Goal: Task Accomplishment & Management: Use online tool/utility

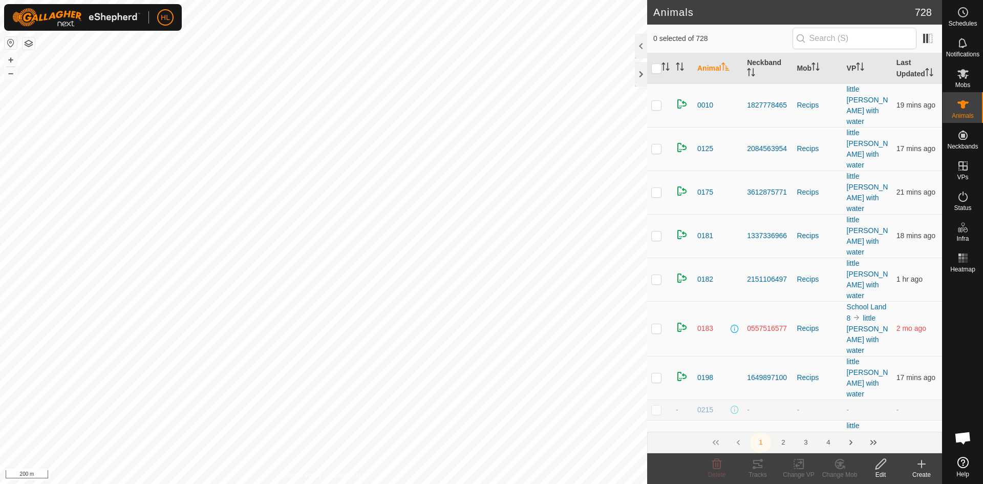
drag, startPoint x: 914, startPoint y: 464, endPoint x: 823, endPoint y: 457, distance: 91.4
click at [620, 418] on create-svg-icon at bounding box center [921, 464] width 41 height 12
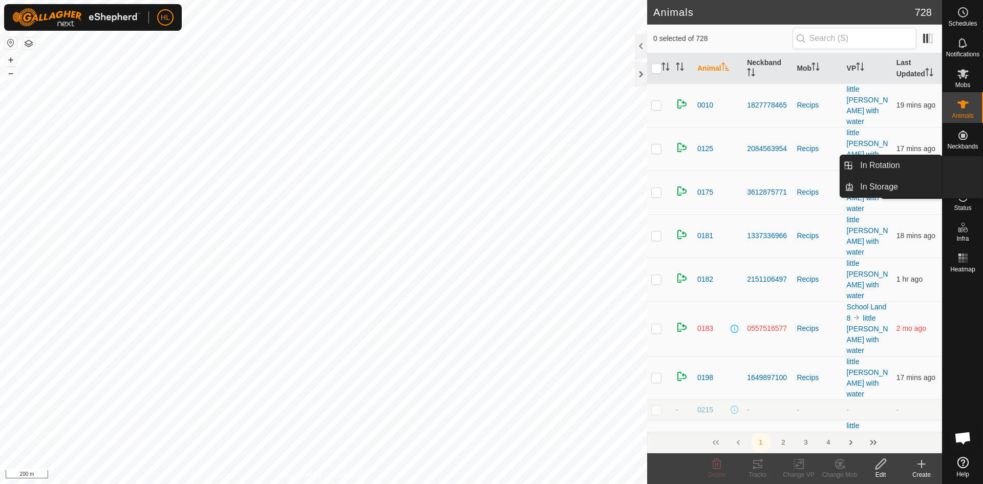
click at [620, 167] on icon at bounding box center [963, 166] width 12 height 12
click at [620, 167] on link "In Rotation" at bounding box center [898, 165] width 88 height 20
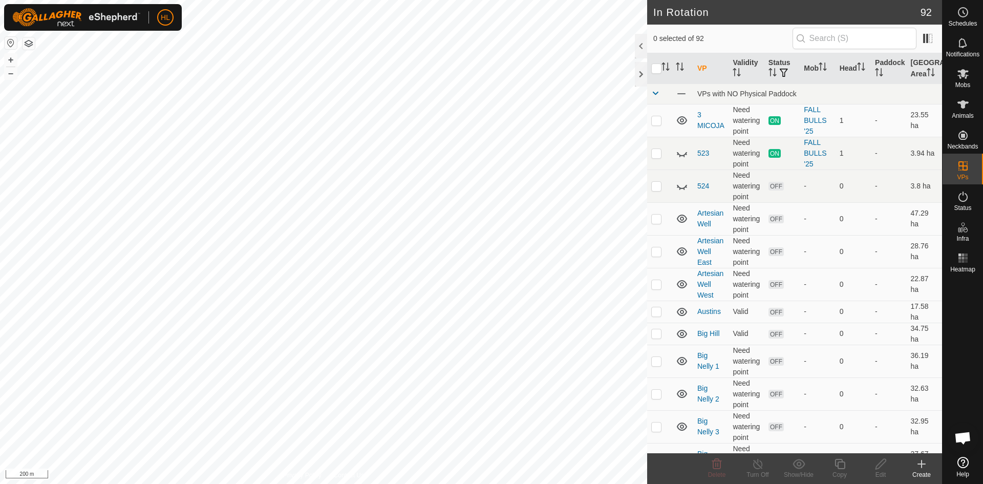
click at [620, 418] on icon at bounding box center [921, 464] width 12 height 12
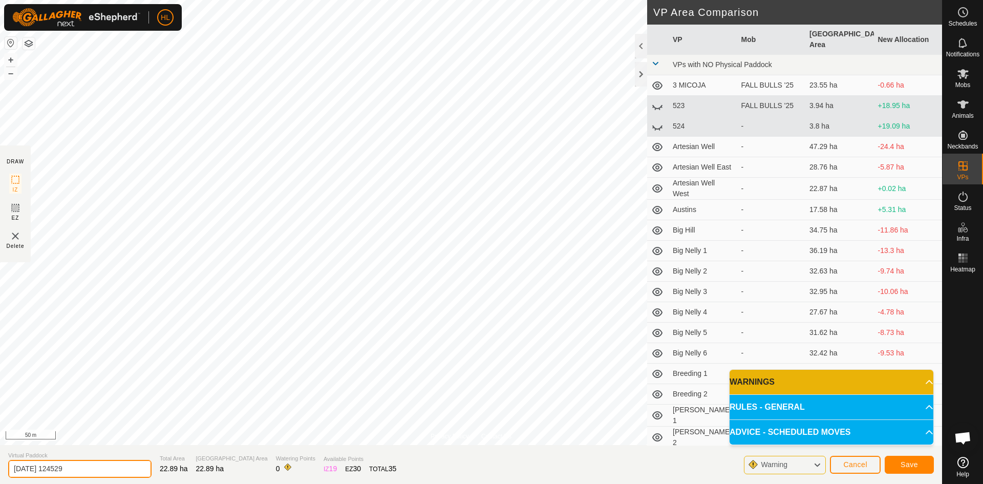
drag, startPoint x: 108, startPoint y: 471, endPoint x: 9, endPoint y: 448, distance: 101.8
click at [9, 418] on section "Virtual Paddock [DATE] 124529 Total Area 22.89 ha Grazing Area 22.89 ha Waterin…" at bounding box center [471, 464] width 942 height 39
type input "little nelly remake"
click at [620, 418] on button "Save" at bounding box center [908, 465] width 49 height 18
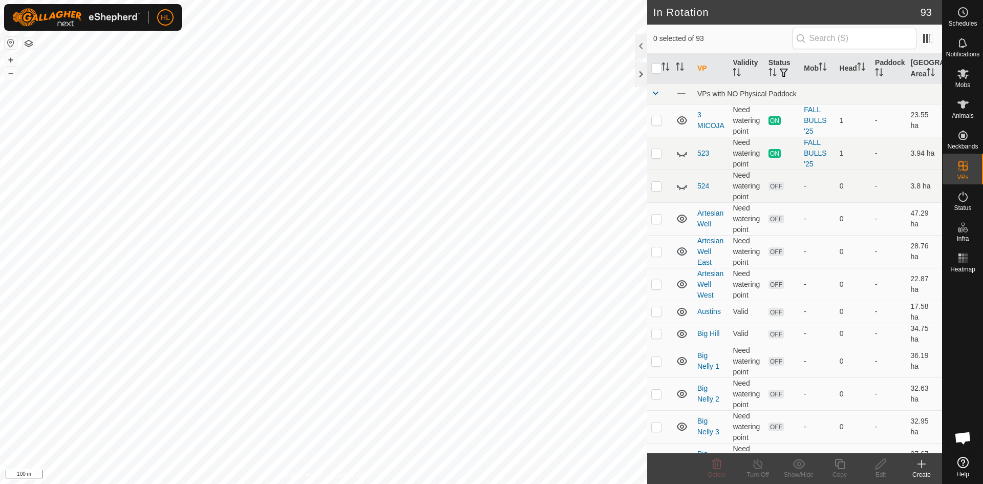
checkbox input "true"
checkbox input "false"
checkbox input "true"
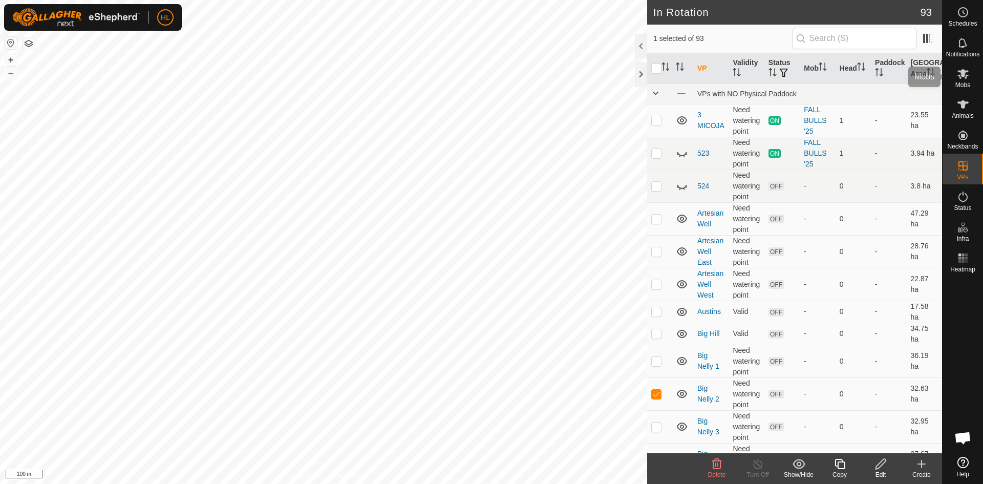
click at [620, 80] on es-mob-svg-icon at bounding box center [963, 74] width 18 height 16
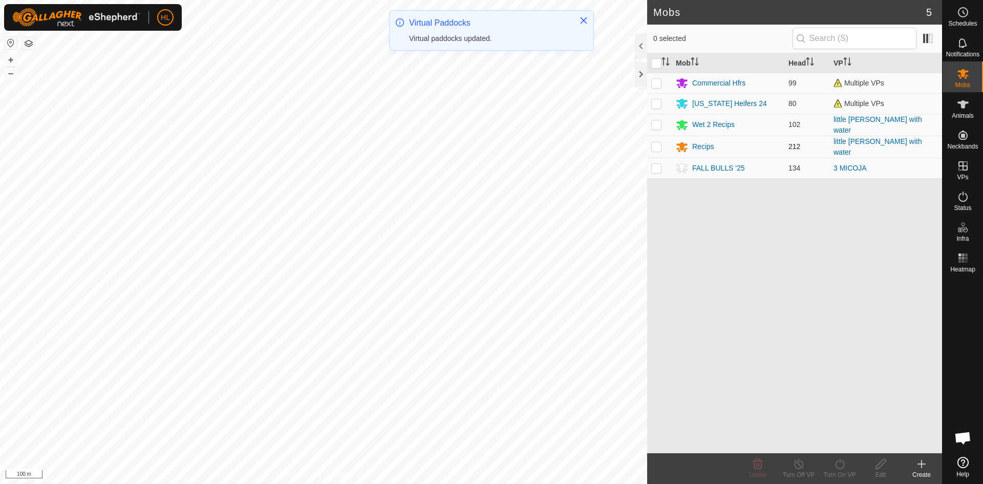
click at [620, 147] on td at bounding box center [659, 147] width 25 height 22
checkbox input "true"
click at [620, 129] on td at bounding box center [659, 125] width 25 height 22
checkbox input "true"
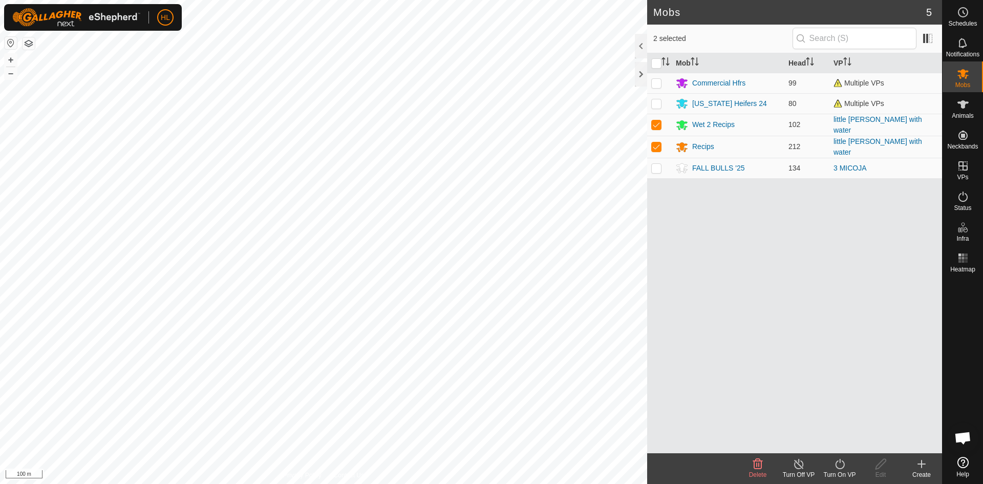
click at [620, 418] on turn-on-svg-icon at bounding box center [839, 464] width 41 height 12
click at [620, 418] on link "Now" at bounding box center [869, 441] width 101 height 20
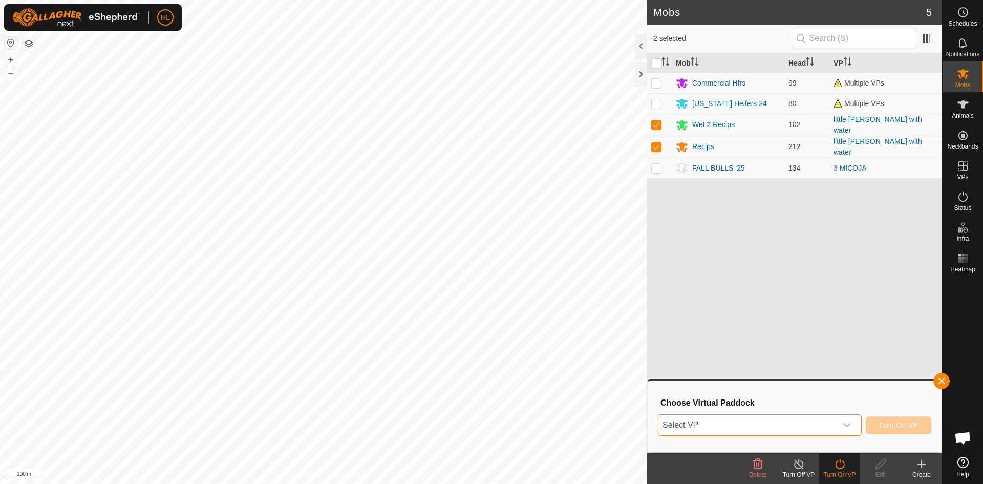
click at [620, 418] on span "Select VP" at bounding box center [747, 425] width 178 height 20
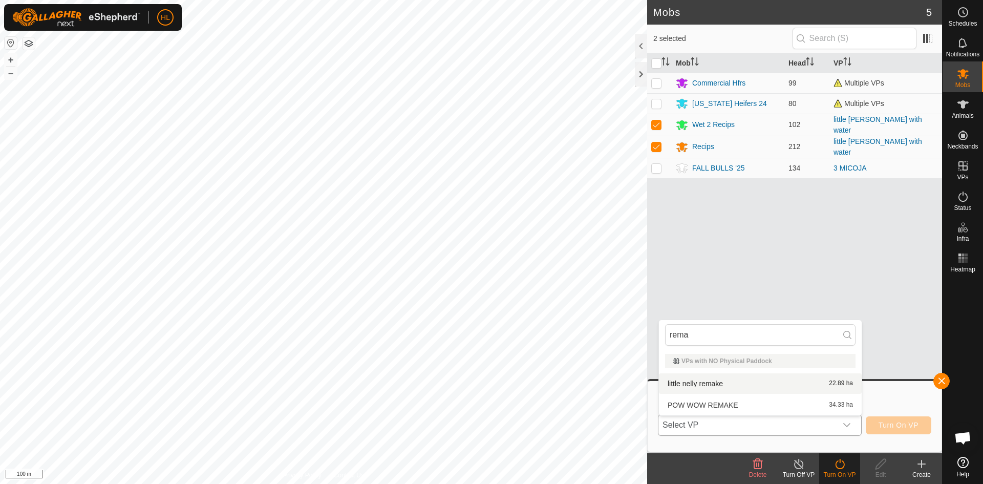
type input "rema"
click at [620, 379] on li "little [PERSON_NAME] remake 22.89 ha" at bounding box center [760, 383] width 203 height 20
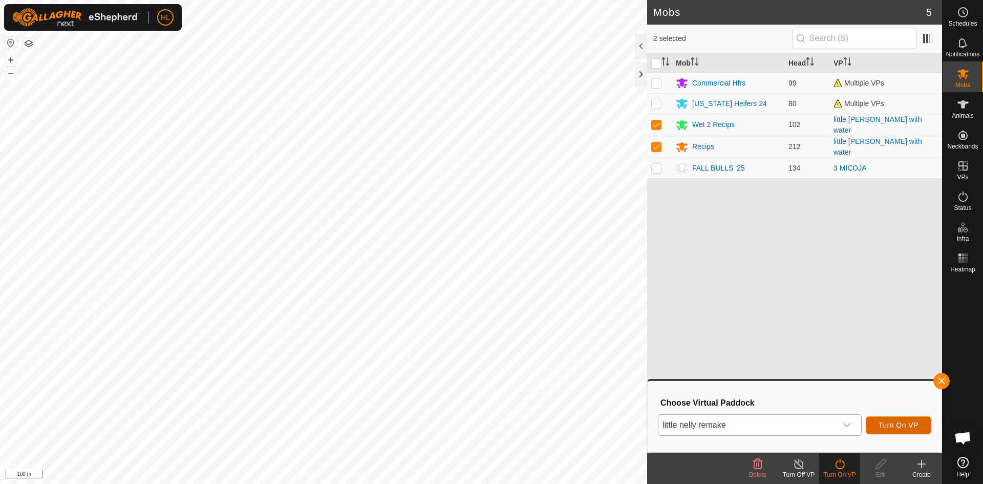
click at [620, 418] on button "Turn On VP" at bounding box center [898, 425] width 66 height 18
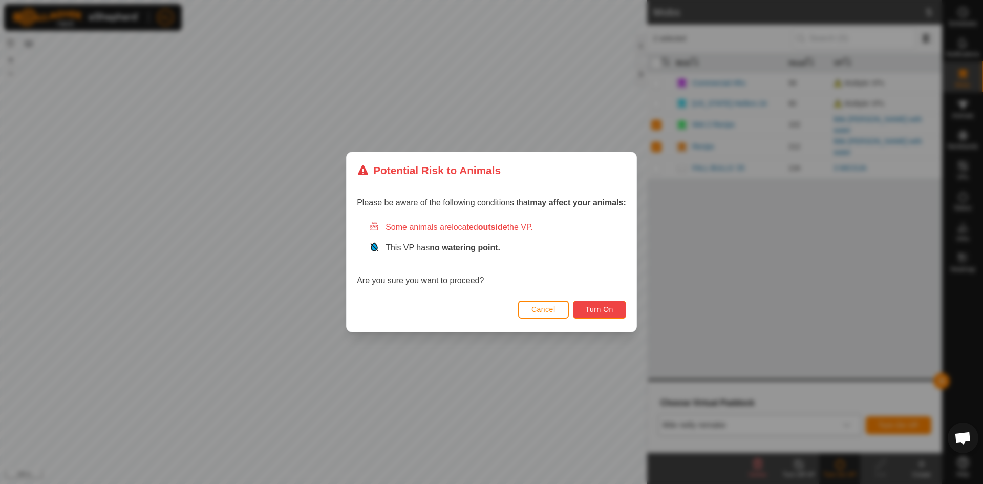
click at [601, 305] on button "Turn On" at bounding box center [599, 309] width 53 height 18
